Goal: Check status

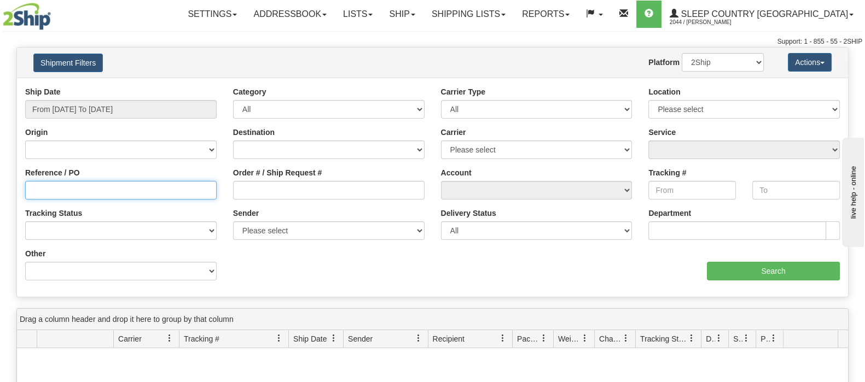
click at [91, 189] on input "Reference / PO" at bounding box center [120, 190] width 191 height 19
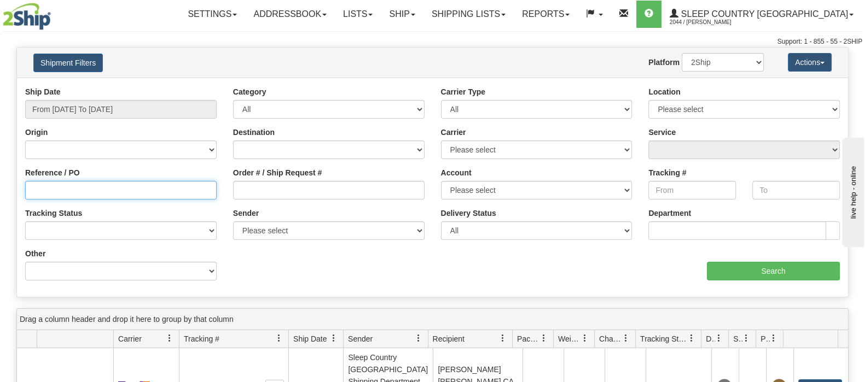
paste input "9002H977210"
type input "9002H977210"
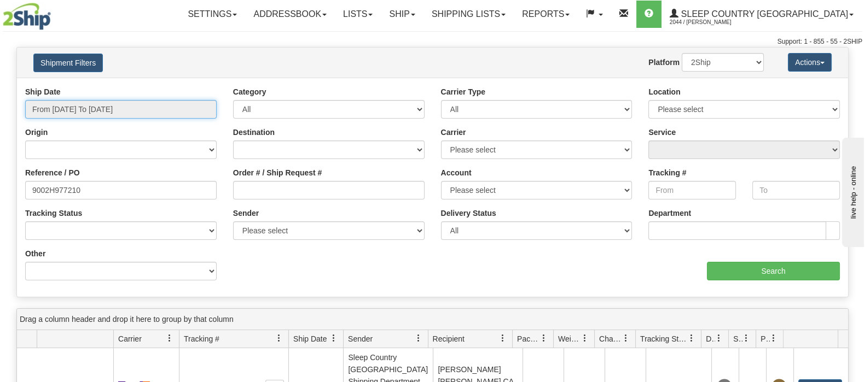
click at [113, 108] on input "From [DATE] To [DATE]" at bounding box center [120, 109] width 191 height 19
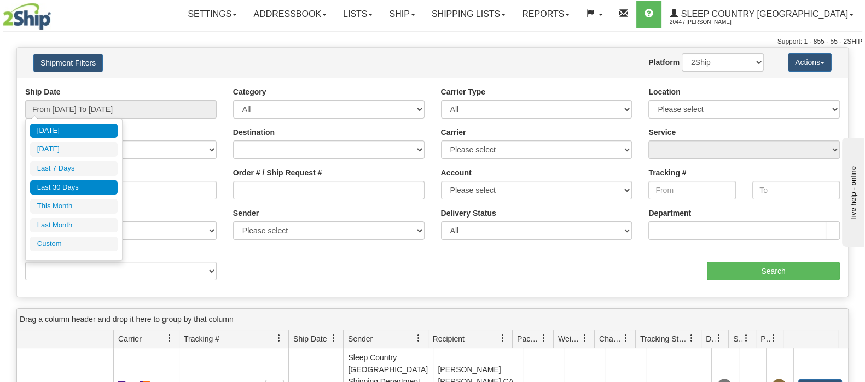
click at [67, 186] on li "Last 30 Days" at bounding box center [74, 187] width 88 height 15
type input "From [DATE] To [DATE]"
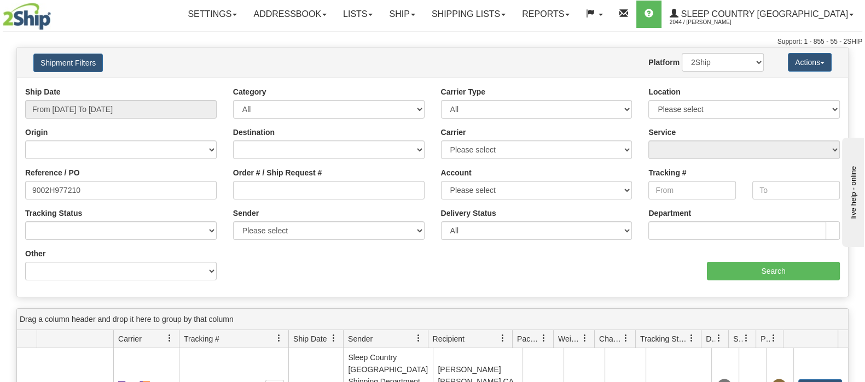
click at [115, 20] on div at bounding box center [70, 16] width 135 height 27
click at [761, 271] on input "Search" at bounding box center [773, 271] width 133 height 19
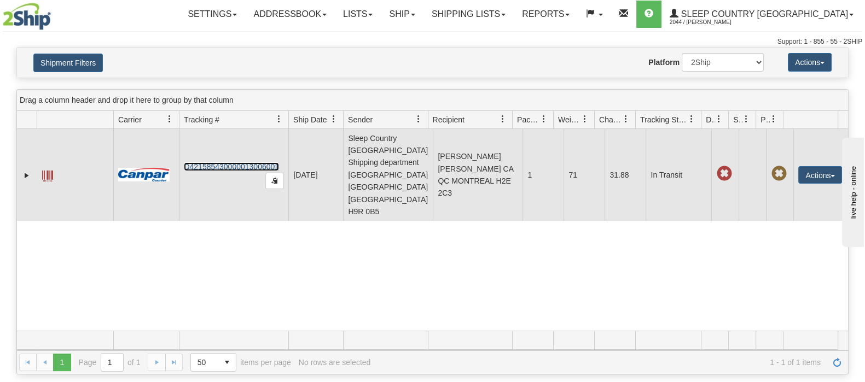
click at [212, 162] on link "D421585430000013006001" at bounding box center [231, 166] width 95 height 9
